Goal: Task Accomplishment & Management: Complete application form

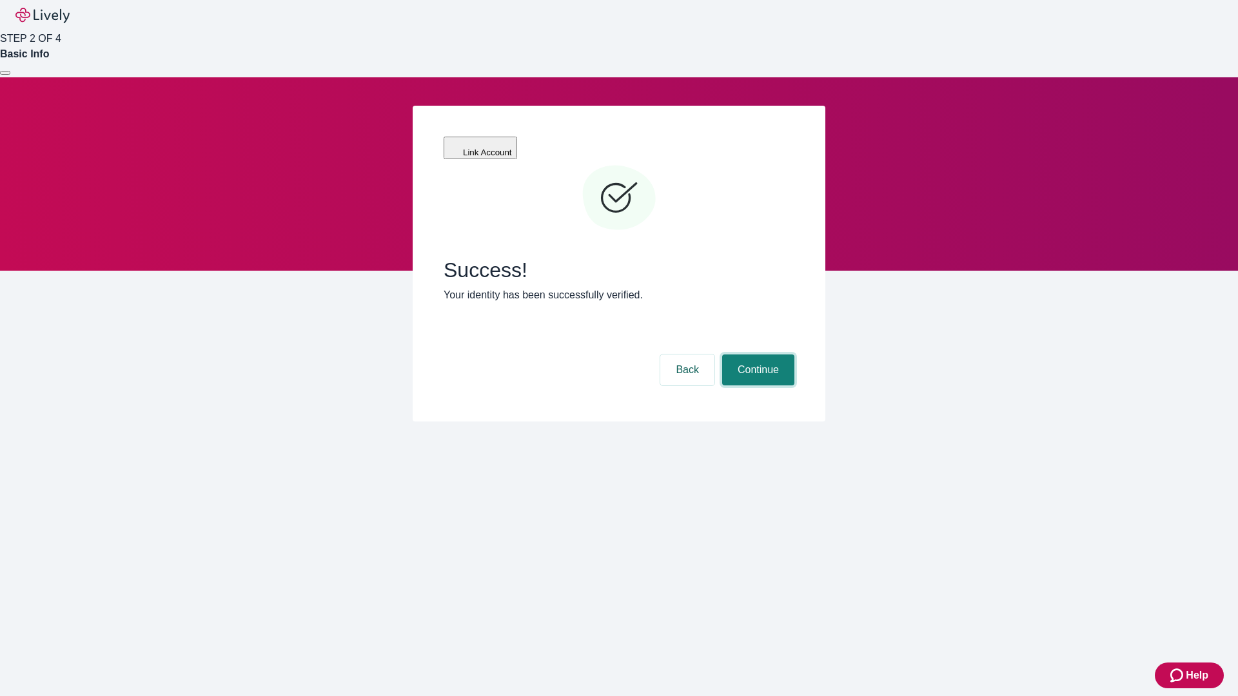
click at [756, 355] on button "Continue" at bounding box center [758, 370] width 72 height 31
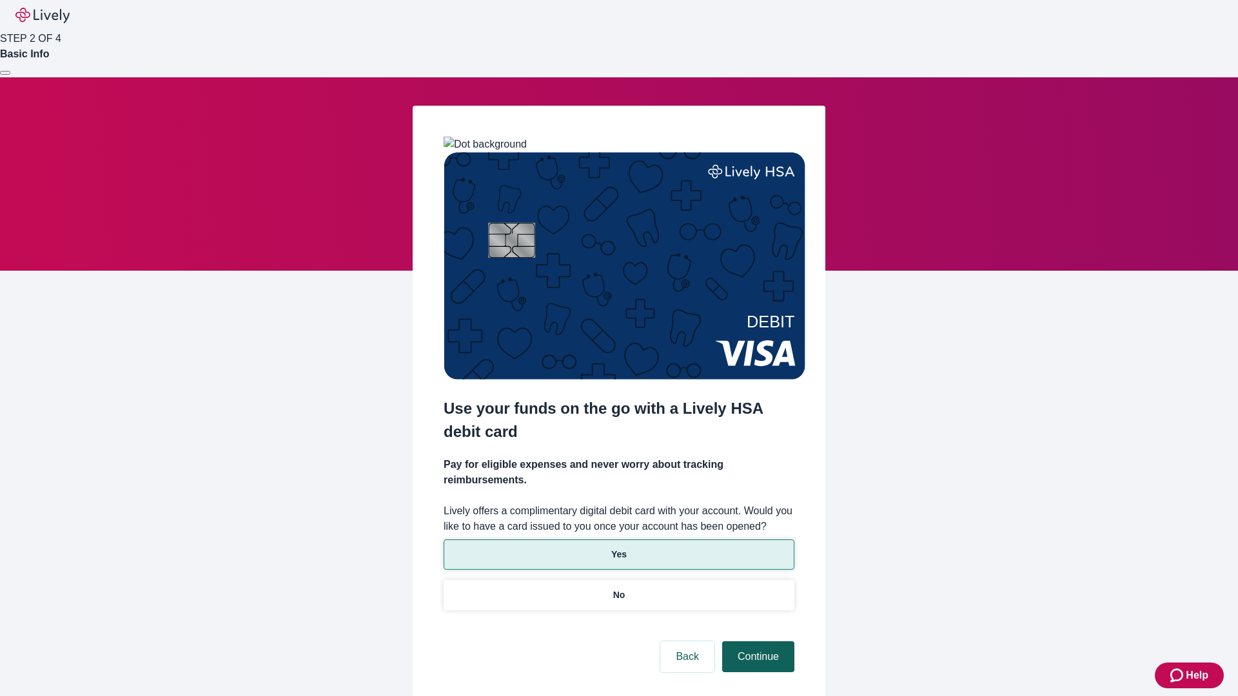
click at [618, 548] on p "Yes" at bounding box center [618, 555] width 15 height 14
click at [756, 641] on button "Continue" at bounding box center [758, 656] width 72 height 31
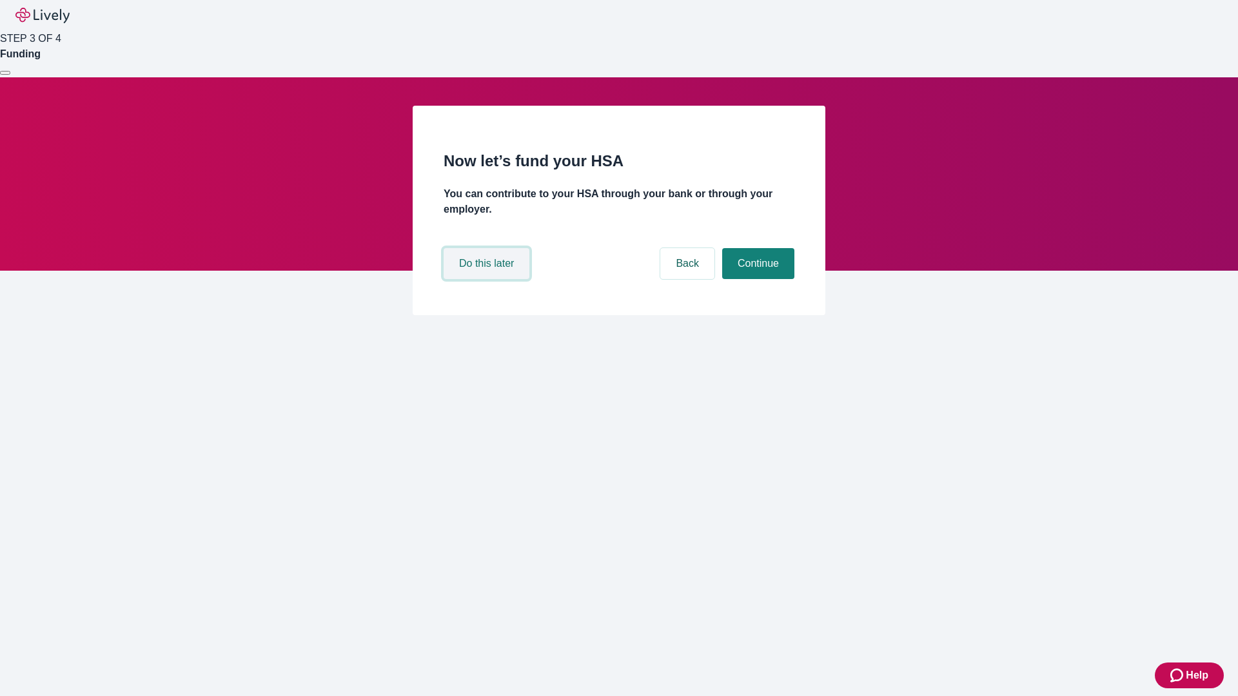
click at [488, 279] on button "Do this later" at bounding box center [487, 263] width 86 height 31
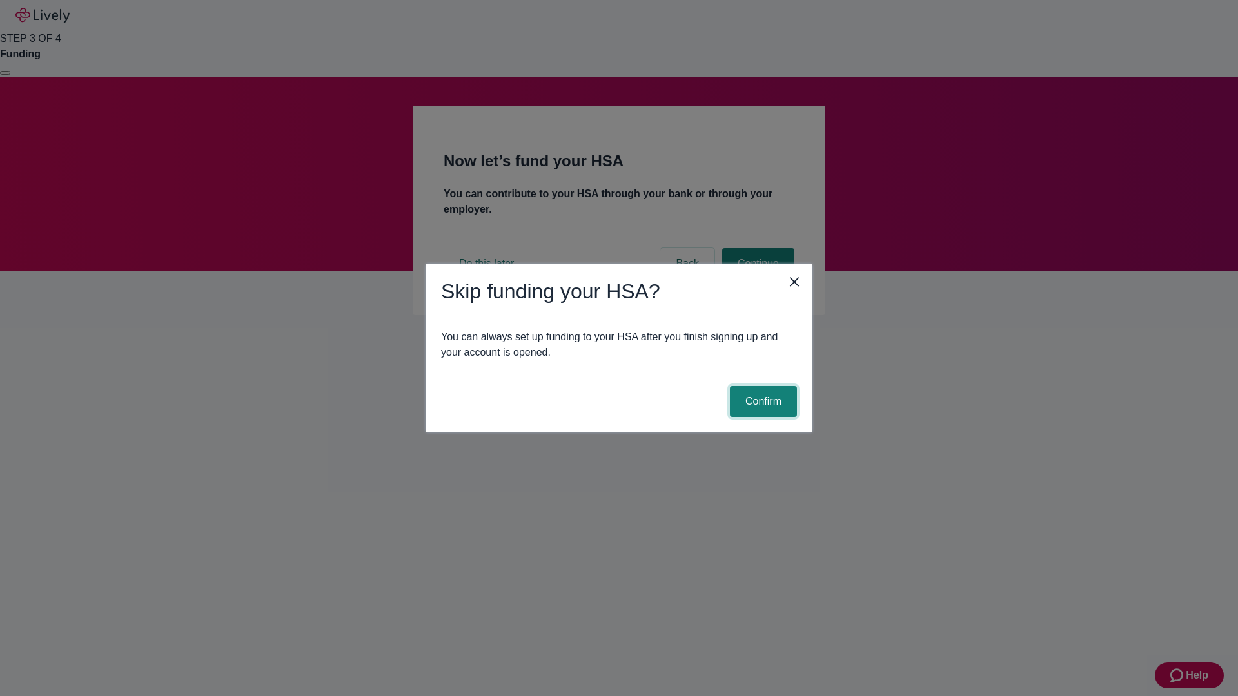
click at [761, 402] on button "Confirm" at bounding box center [763, 401] width 67 height 31
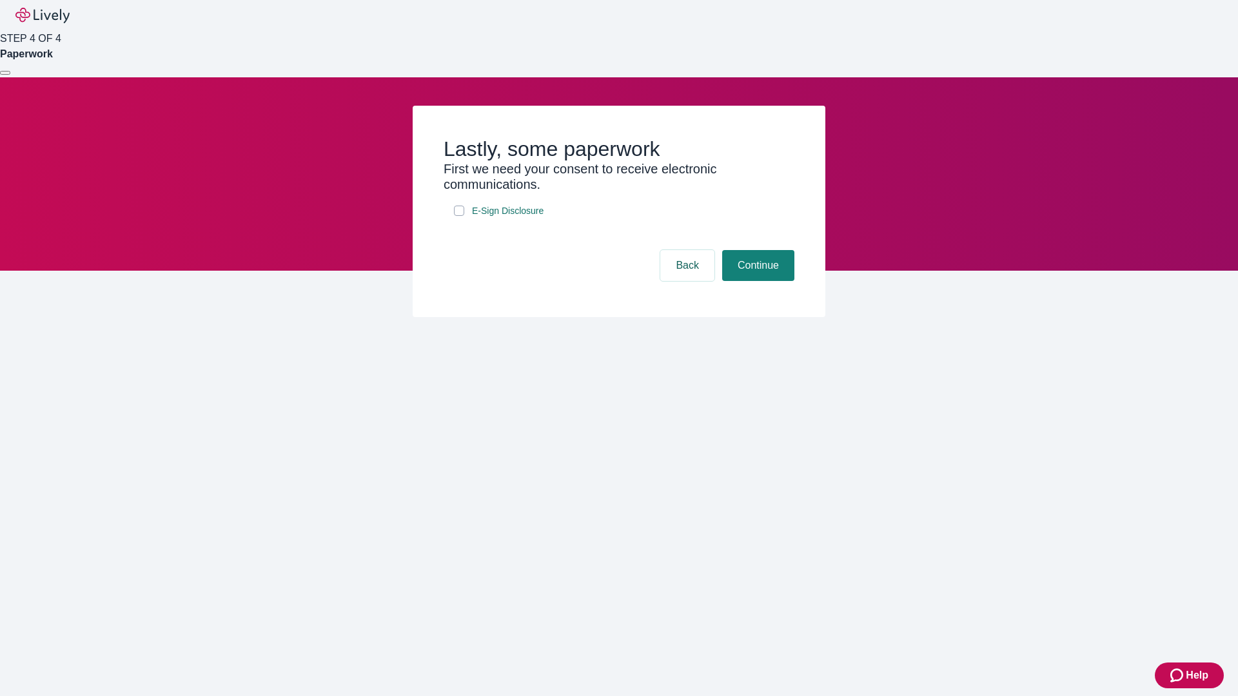
click at [459, 216] on input "E-Sign Disclosure" at bounding box center [459, 211] width 10 height 10
checkbox input "true"
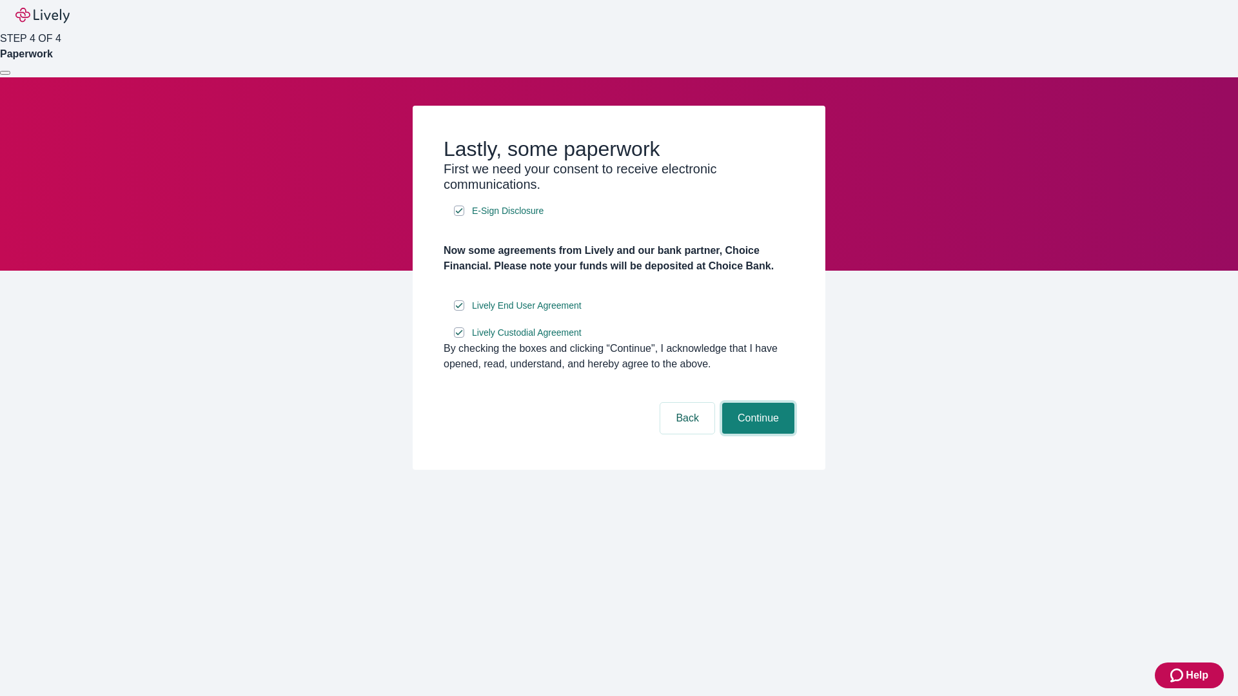
click at [756, 434] on button "Continue" at bounding box center [758, 418] width 72 height 31
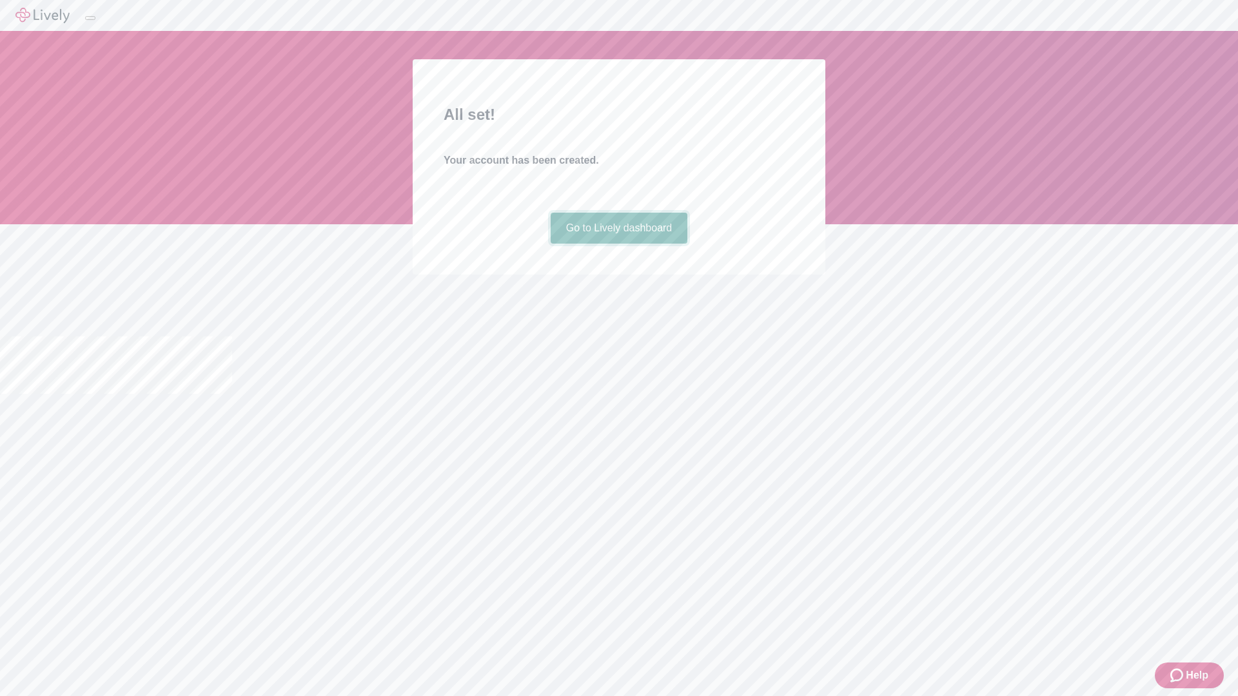
click at [618, 244] on link "Go to Lively dashboard" at bounding box center [619, 228] width 137 height 31
